Goal: Information Seeking & Learning: Check status

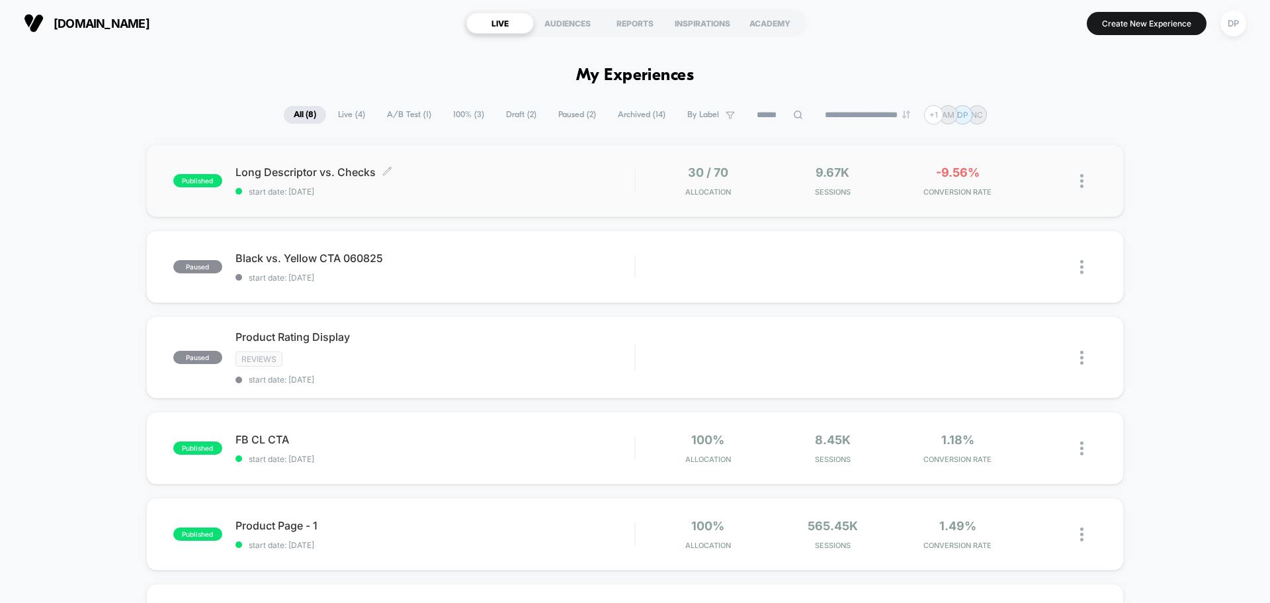
click at [337, 172] on span "Long Descriptor vs. Checks Click to edit experience details" at bounding box center [434, 171] width 399 height 13
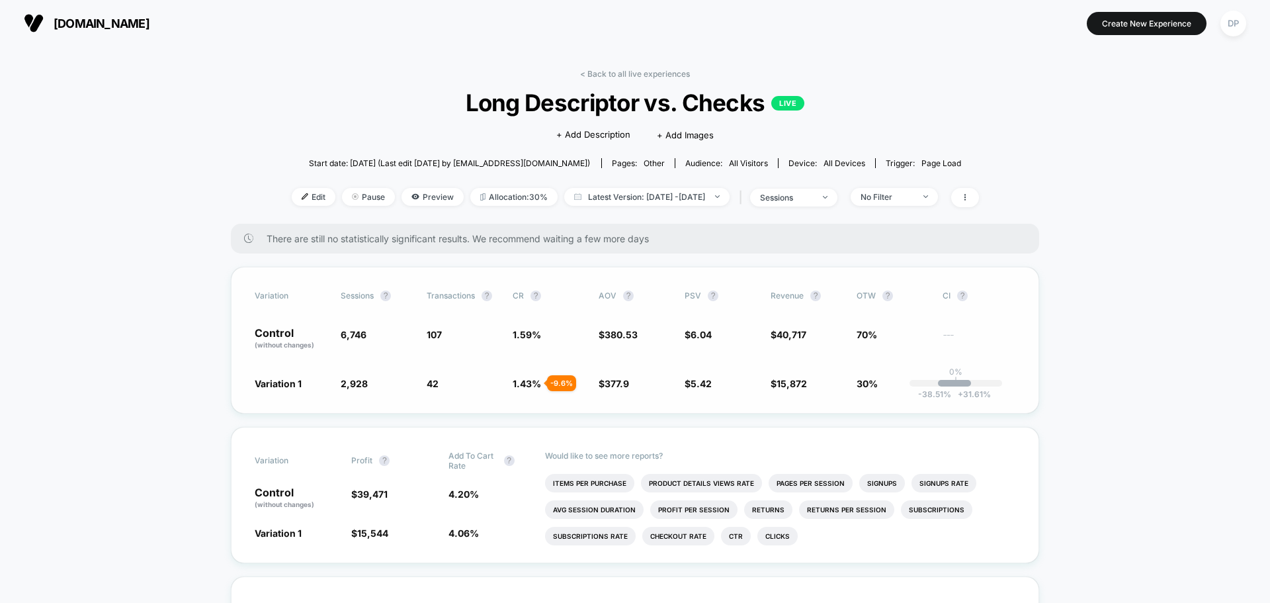
drag, startPoint x: 424, startPoint y: 331, endPoint x: 467, endPoint y: 351, distance: 47.3
click at [467, 351] on div "Variation Sessions ? Transactions ? CR ? AOV ? PSV ? Revenue ? OTW ? CI ? Contr…" at bounding box center [635, 340] width 808 height 147
